Goal: Task Accomplishment & Management: Manage account settings

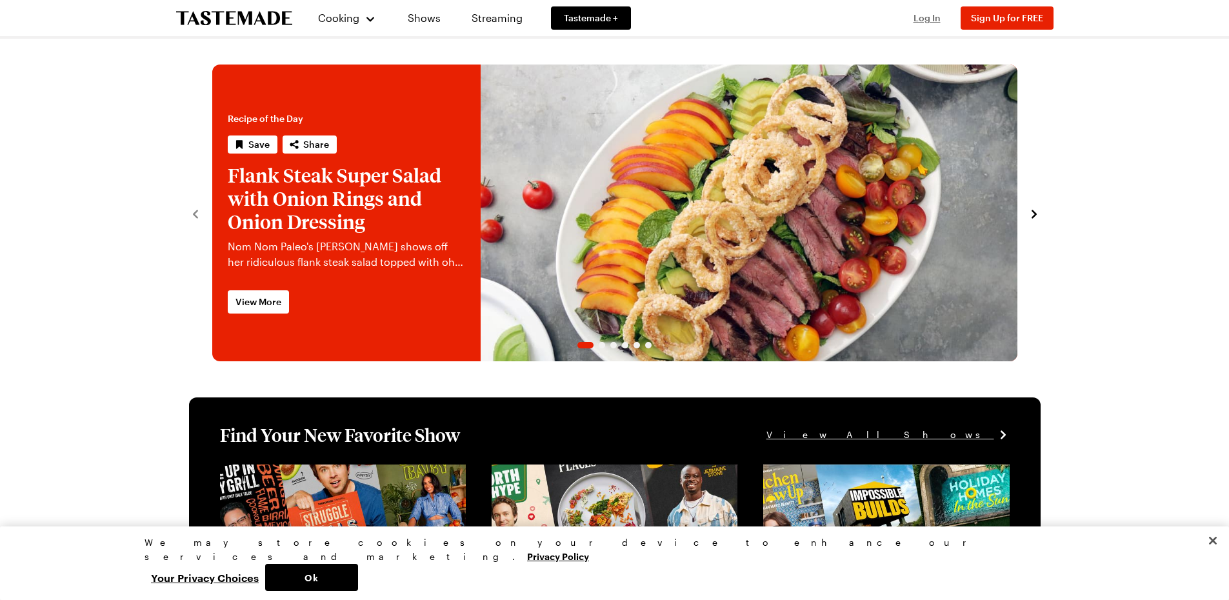
click at [473, 19] on span "Log In" at bounding box center [926, 17] width 27 height 11
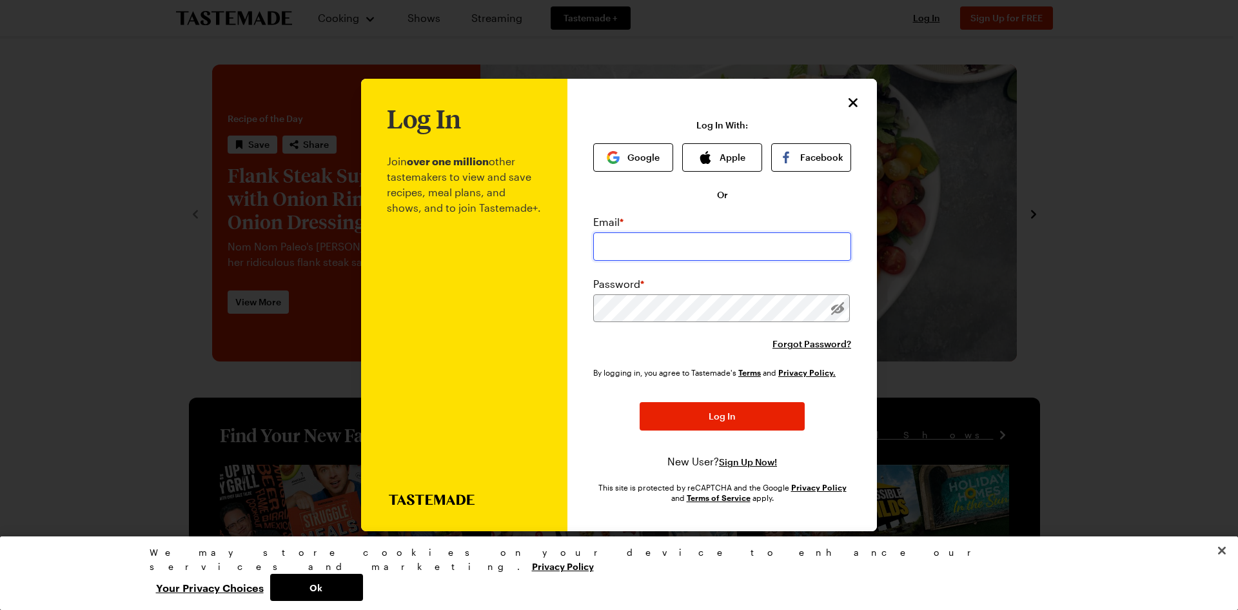
click at [473, 244] on input "email" at bounding box center [722, 246] width 258 height 28
type input "[EMAIL_ADDRESS][DOMAIN_NAME]"
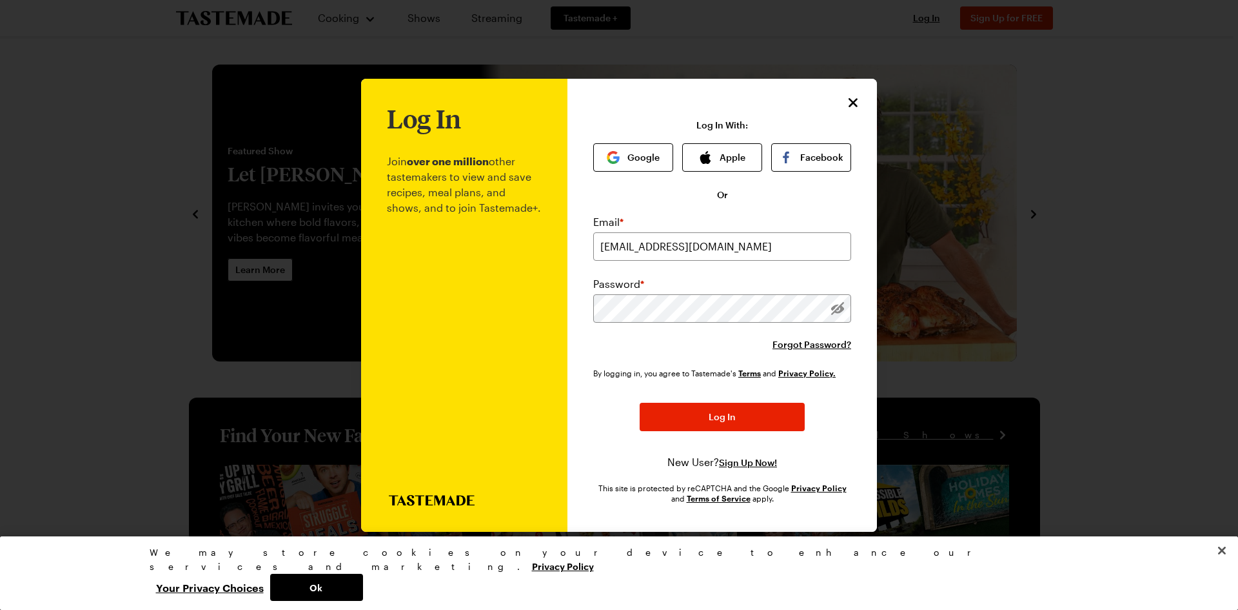
click at [473, 347] on div "Forgot Password?" at bounding box center [722, 344] width 258 height 13
click at [473, 292] on div "Password *" at bounding box center [722, 299] width 258 height 46
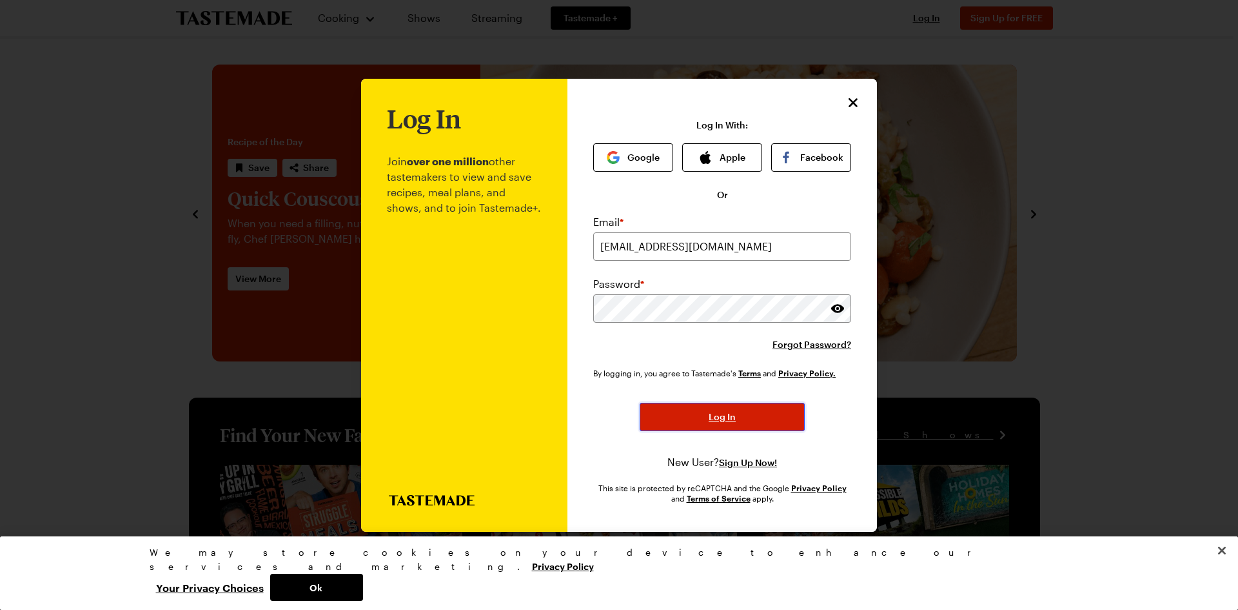
click at [473, 362] on span "Log In" at bounding box center [722, 416] width 27 height 13
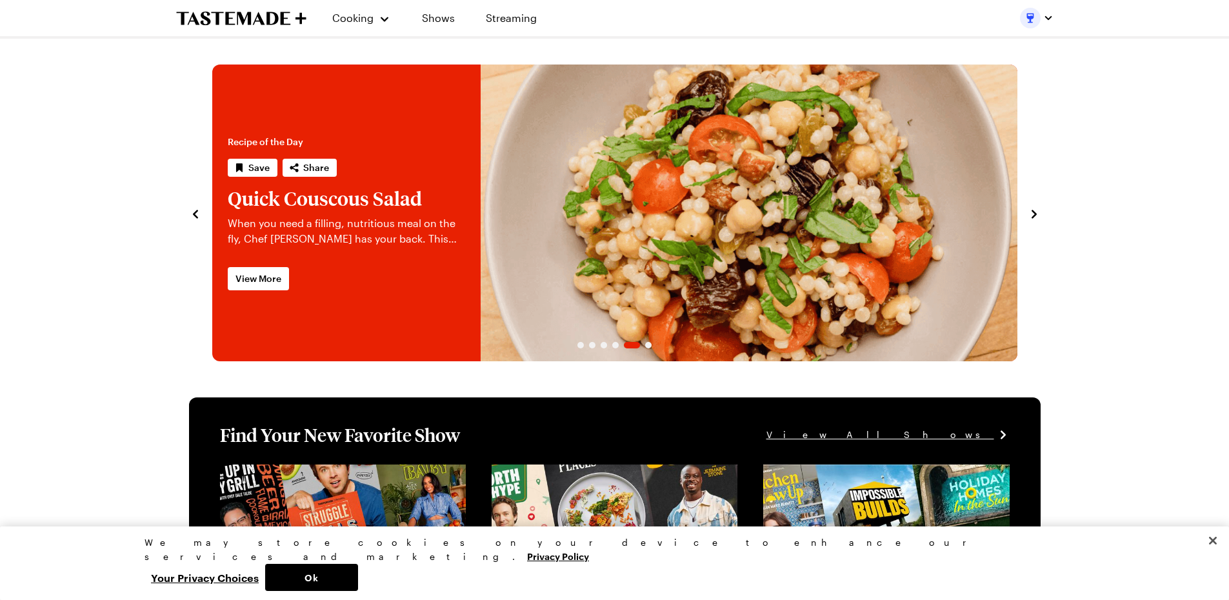
click at [473, 20] on img "button" at bounding box center [1030, 18] width 21 height 21
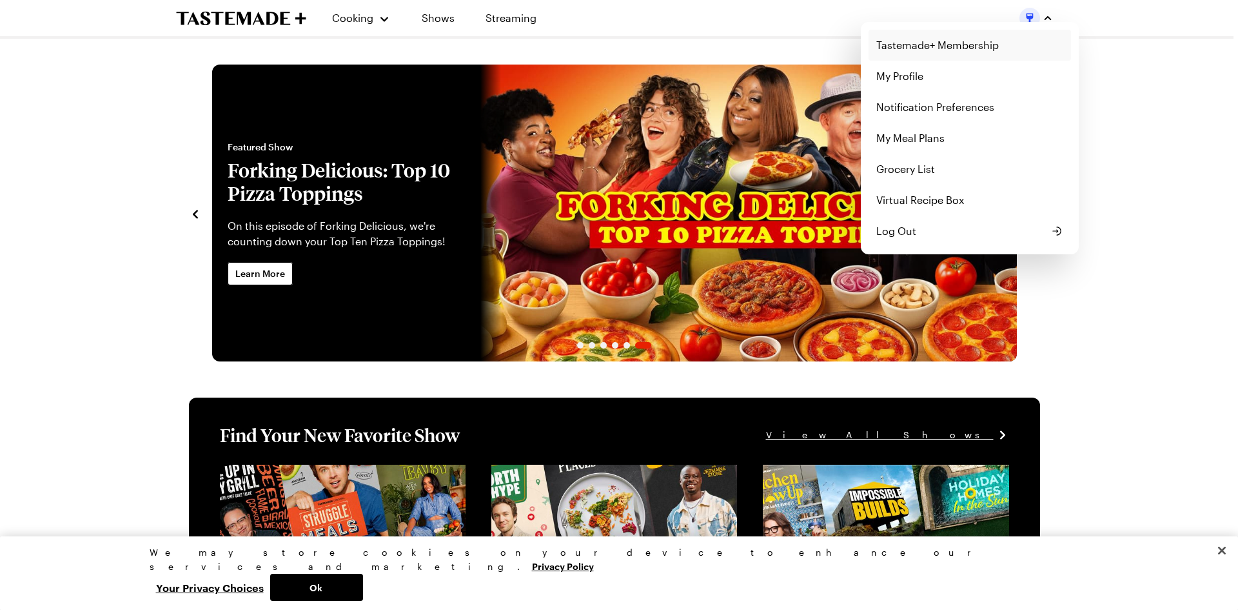
click at [473, 52] on link "Tastemade+ Membership" at bounding box center [970, 45] width 203 height 31
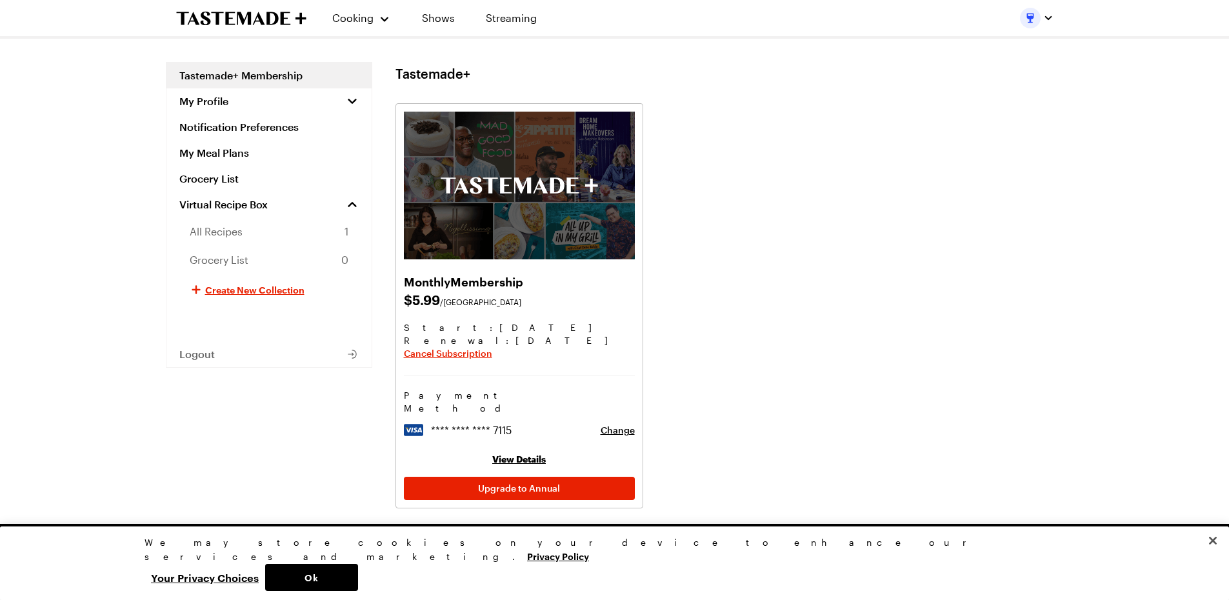
scroll to position [41, 0]
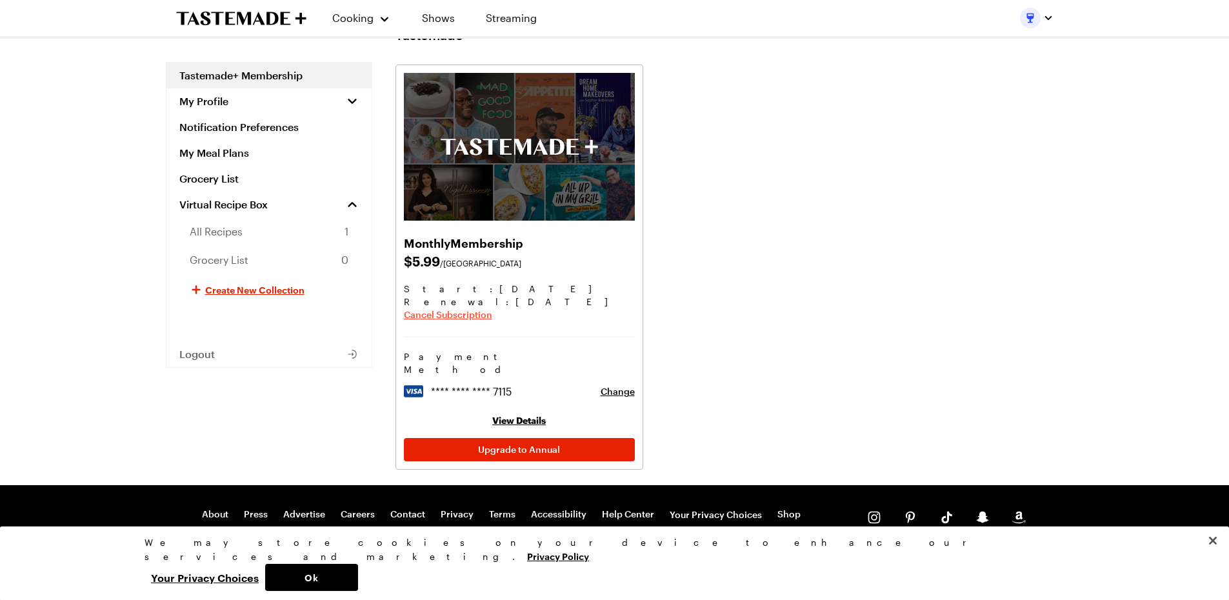
click at [464, 318] on span "Cancel Subscription" at bounding box center [448, 314] width 88 height 13
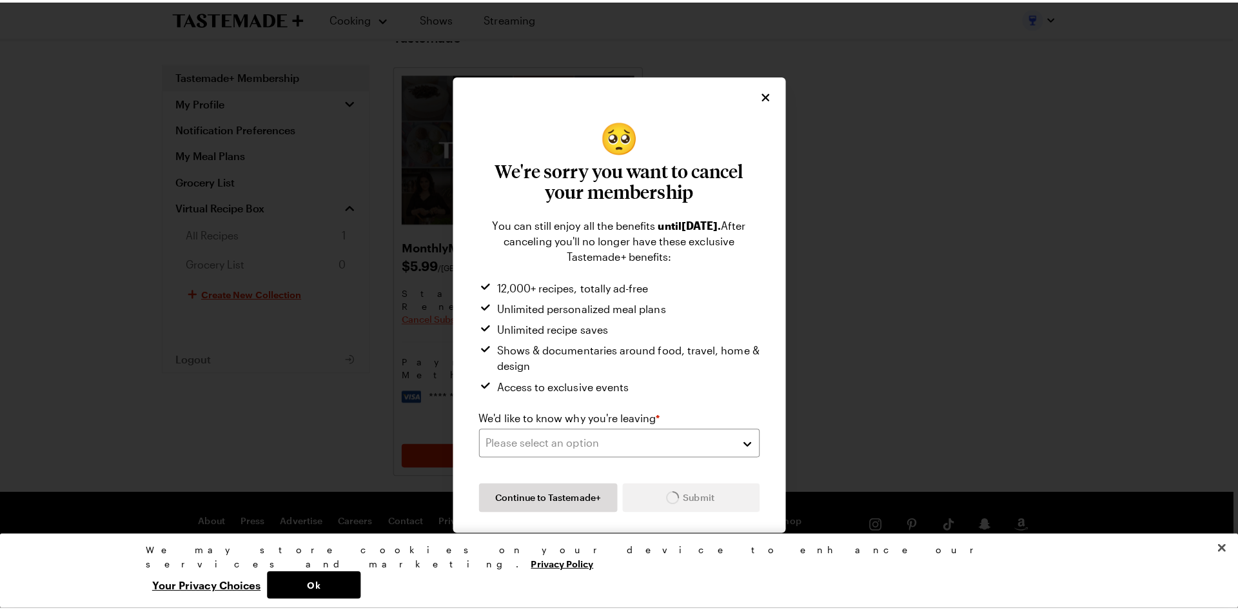
scroll to position [32, 0]
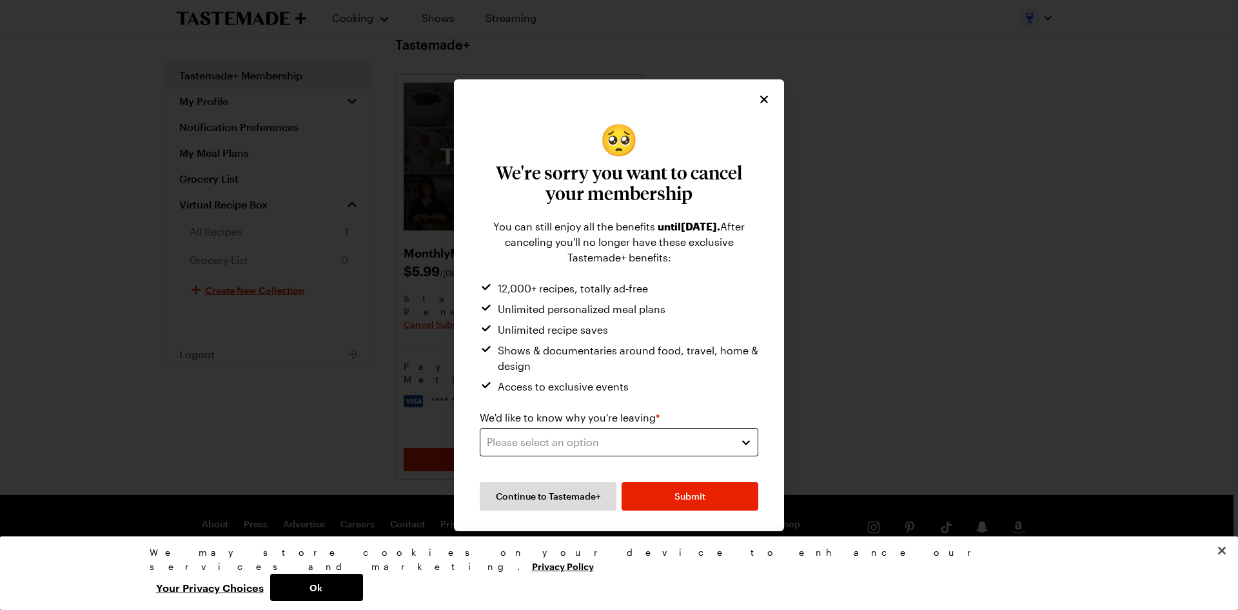
click at [473, 362] on div "Please select an option" at bounding box center [609, 441] width 245 height 15
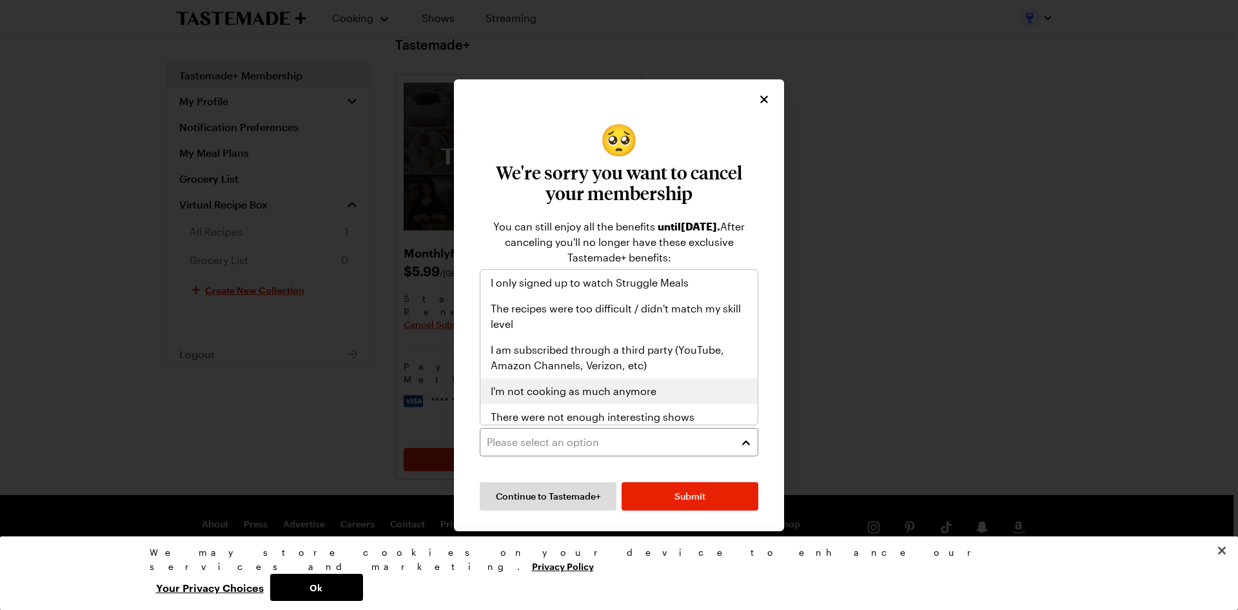
scroll to position [150, 0]
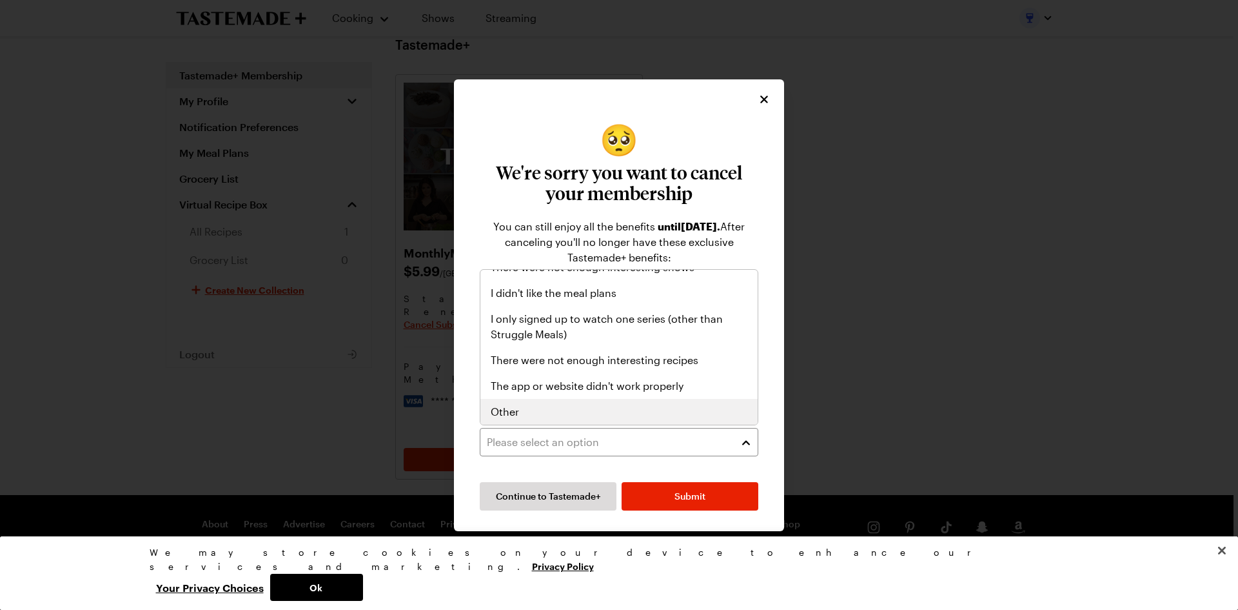
click at [473, 362] on div "Other" at bounding box center [619, 411] width 257 height 15
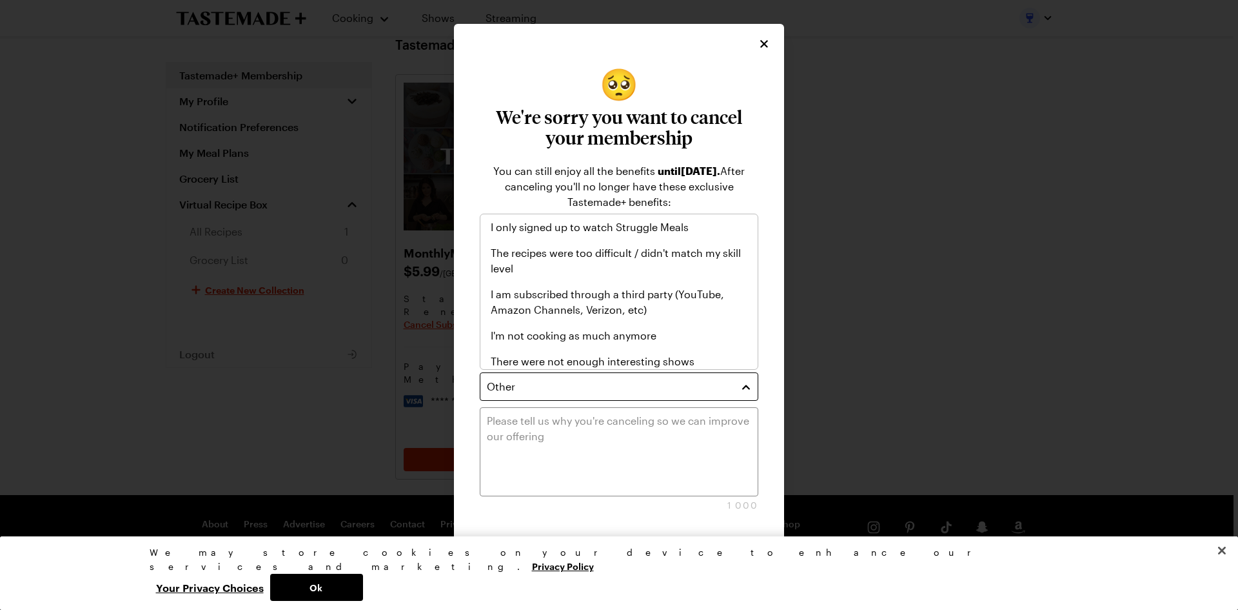
click at [473, 362] on div "Other" at bounding box center [609, 386] width 245 height 15
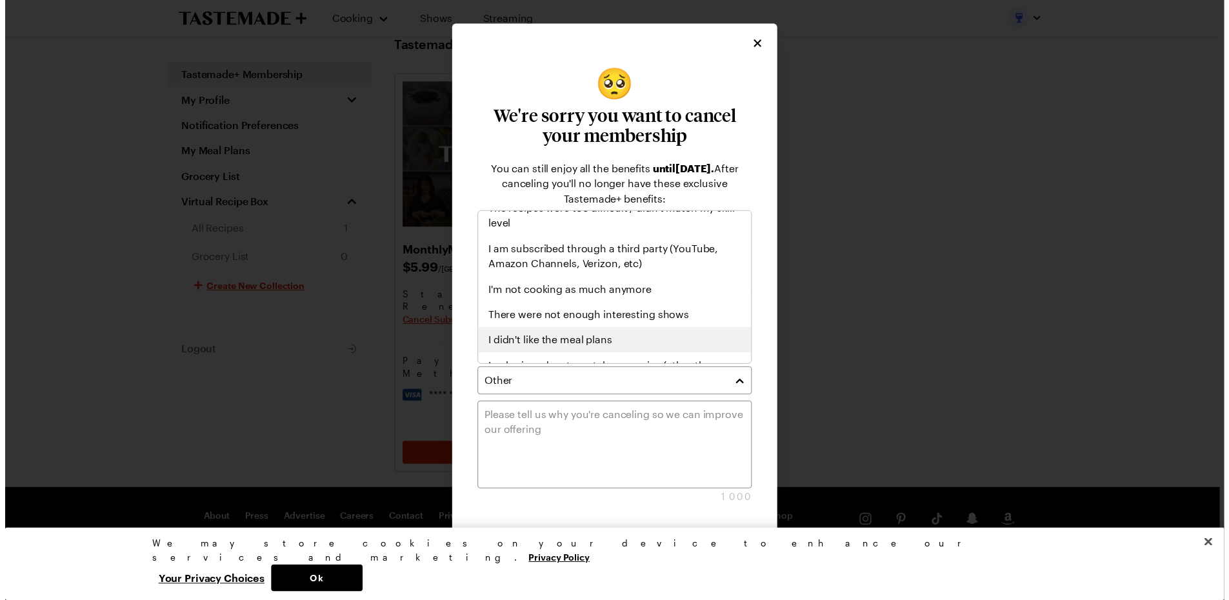
scroll to position [21, 0]
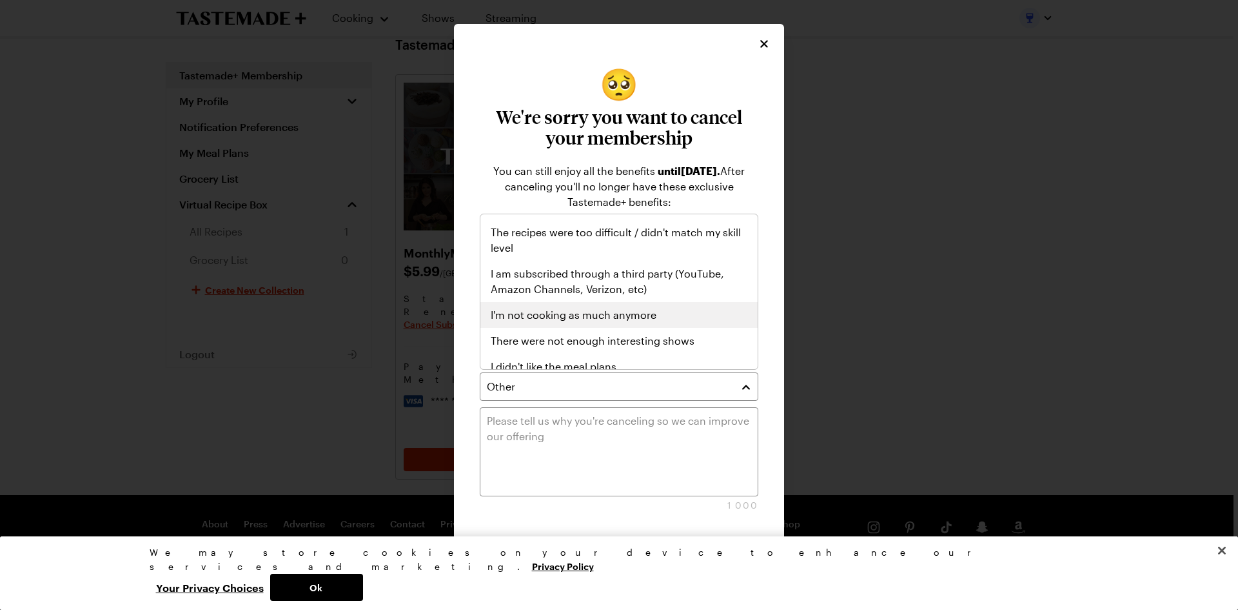
click at [473, 316] on span "I'm not cooking as much anymore" at bounding box center [574, 314] width 166 height 15
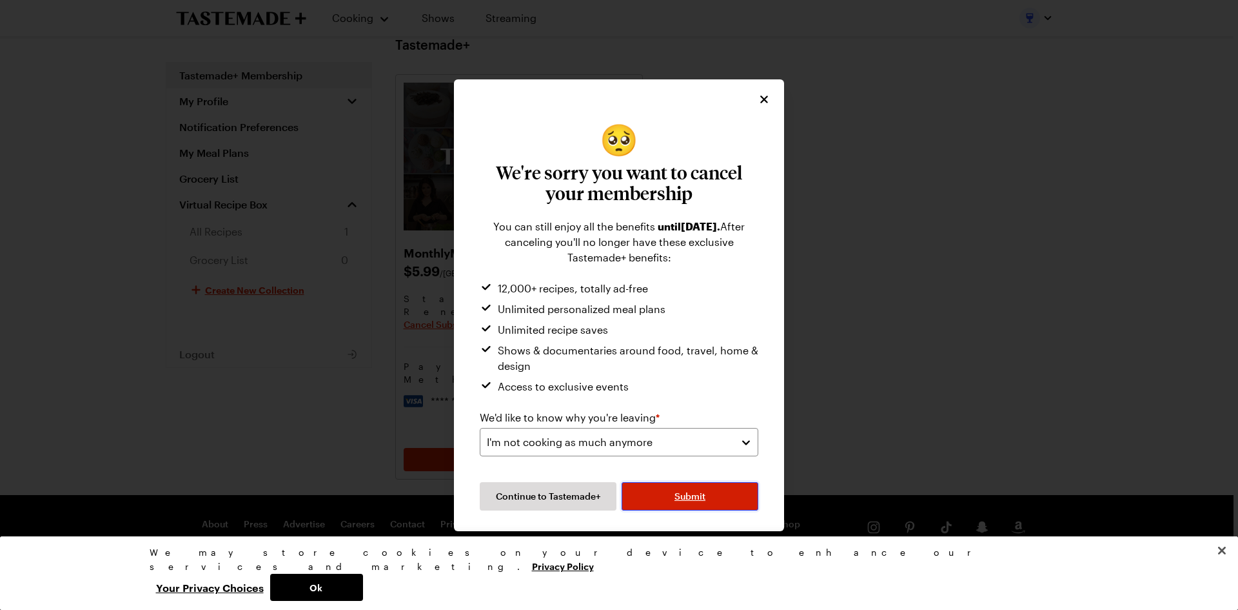
click at [473, 362] on span "Submit" at bounding box center [690, 496] width 31 height 13
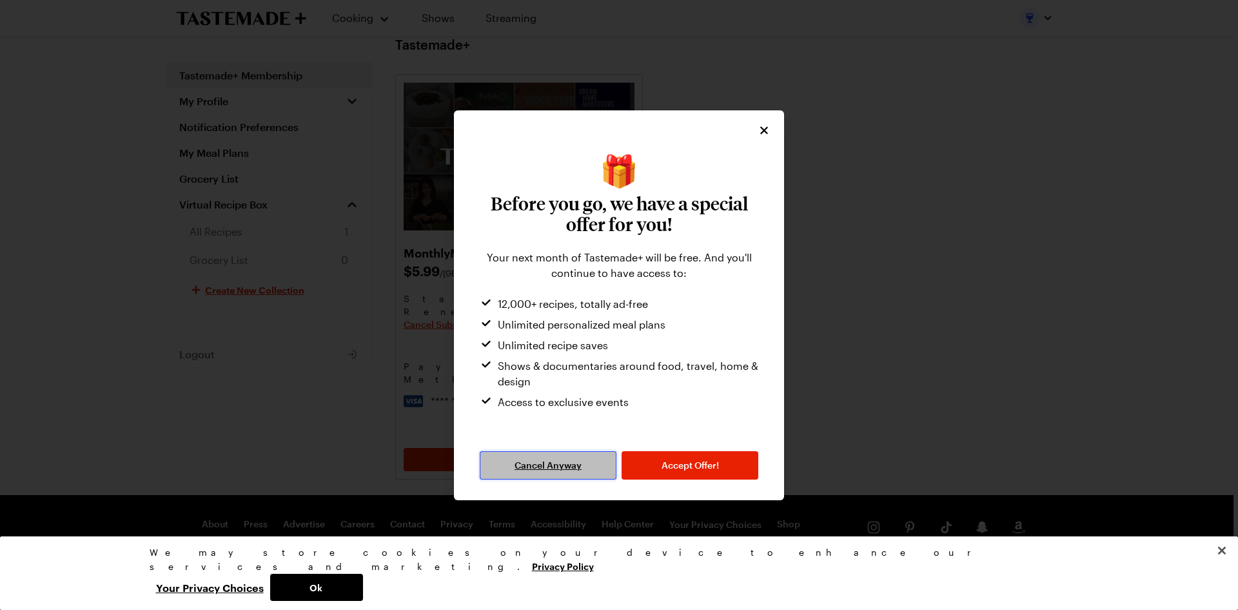
click at [473, 362] on span "Cancel Anyway" at bounding box center [548, 465] width 67 height 13
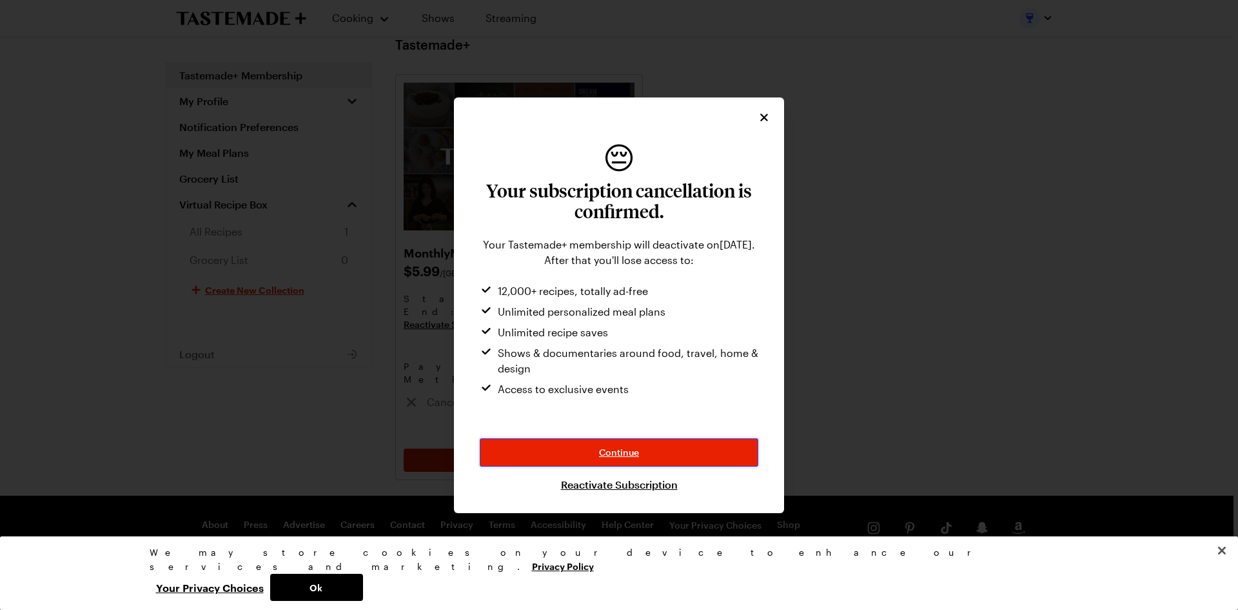
click at [473, 362] on span "Continue" at bounding box center [619, 452] width 40 height 13
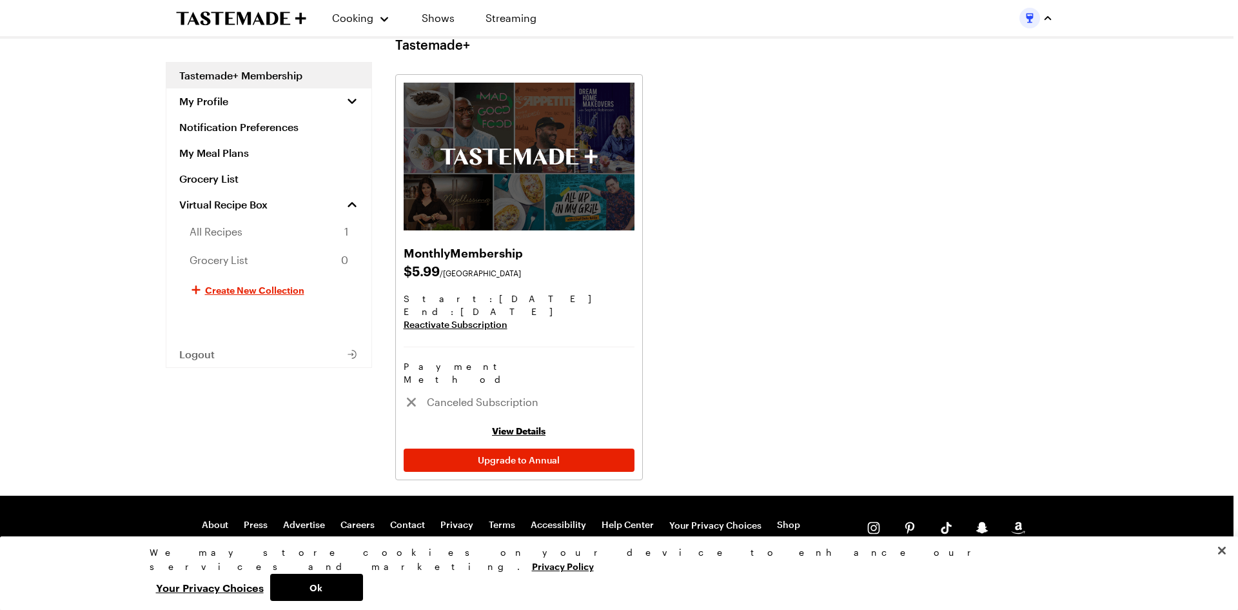
click at [473, 12] on button "button" at bounding box center [1037, 18] width 34 height 21
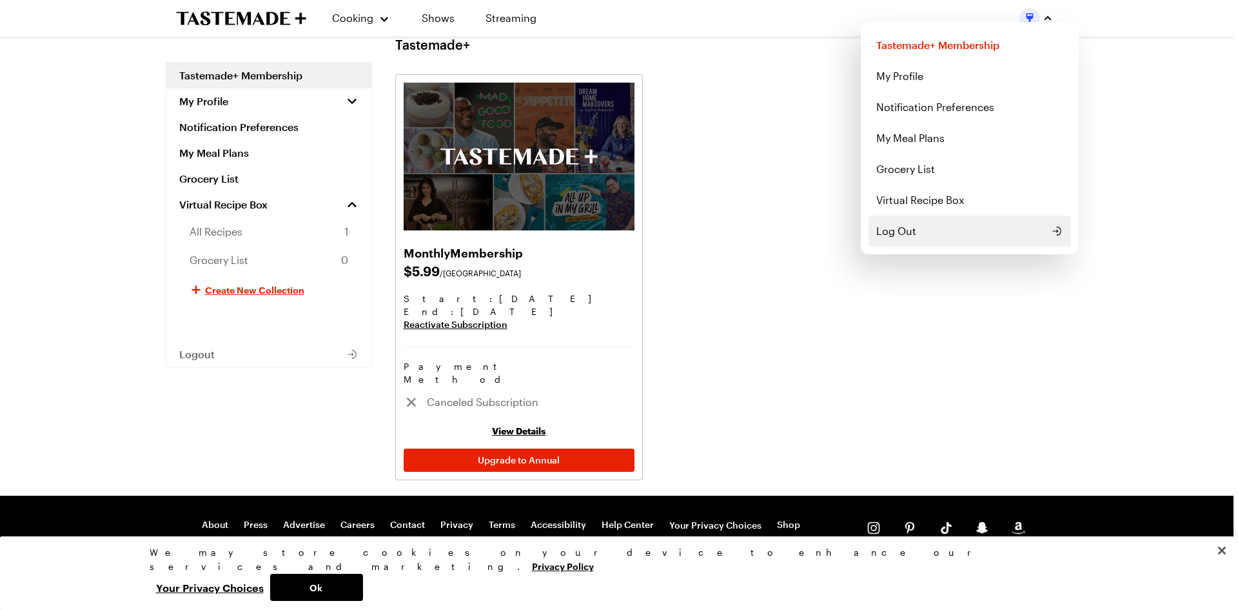
click at [473, 227] on span "Log Out" at bounding box center [897, 230] width 40 height 15
